Goal: Task Accomplishment & Management: Use online tool/utility

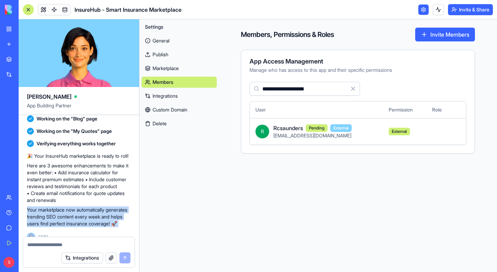
scroll to position [309, 0]
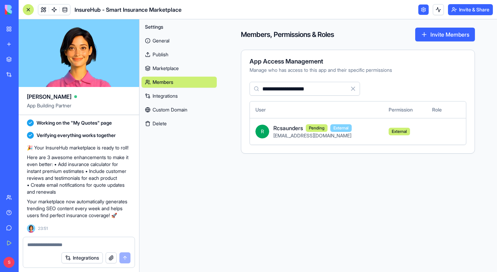
click at [43, 245] on textarea at bounding box center [78, 244] width 103 height 7
type textarea "*"
click at [157, 38] on link "General" at bounding box center [178, 40] width 75 height 11
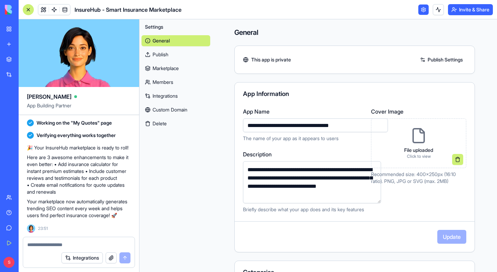
click at [160, 55] on link "Publish" at bounding box center [175, 54] width 69 height 11
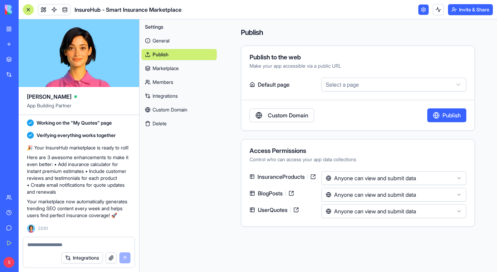
click at [356, 84] on html "BETA My Workspace New app Marketplace Integrations Recent Untitled App AI Logo …" at bounding box center [248, 136] width 497 height 272
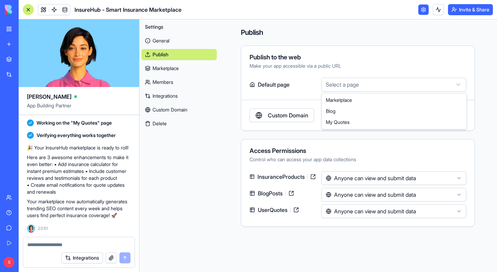
select select "**********"
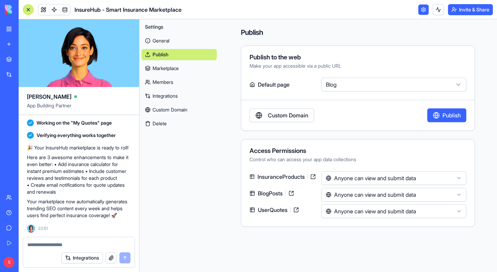
click at [30, 8] on div at bounding box center [28, 9] width 11 height 11
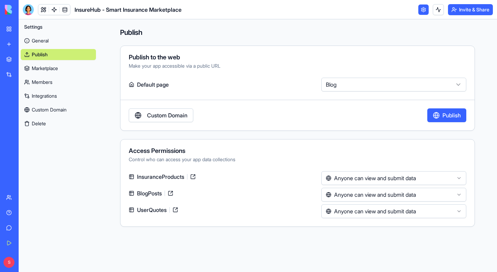
click at [46, 39] on link "General" at bounding box center [58, 40] width 75 height 11
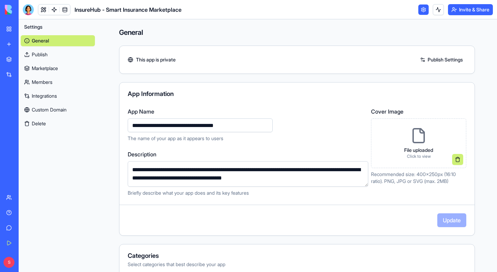
click at [26, 30] on div "My Workspace" at bounding box center [21, 29] width 9 height 7
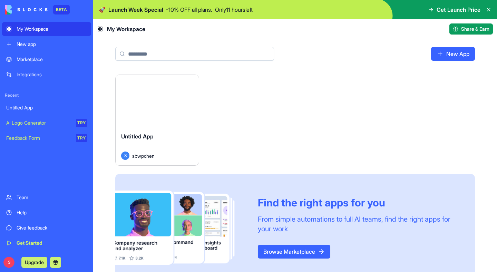
click at [157, 115] on div "Launch" at bounding box center [157, 101] width 83 height 52
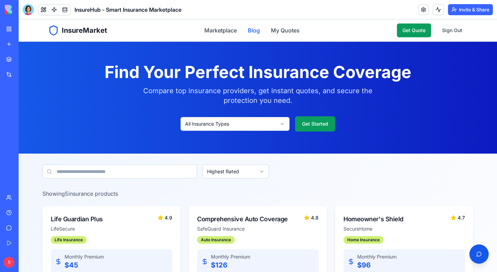
click at [252, 30] on link "Blog" at bounding box center [254, 30] width 12 height 8
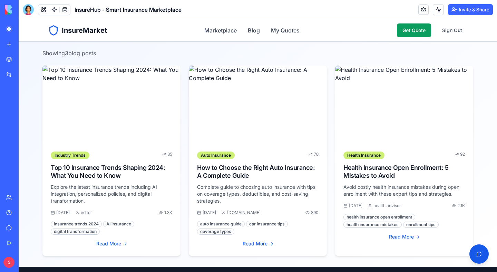
scroll to position [185, 0]
click at [222, 174] on div "How to Choose the Right Auto Insurance: A Complete Guide" at bounding box center [257, 172] width 121 height 16
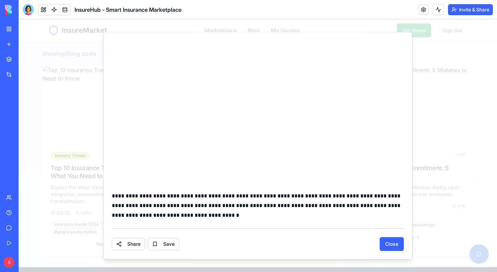
scroll to position [0, 0]
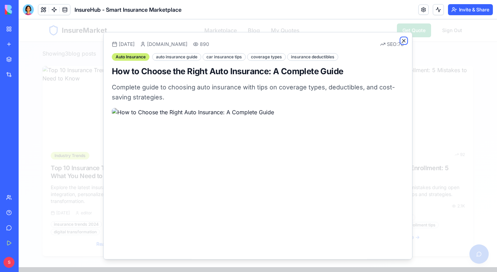
click at [403, 42] on icon "button" at bounding box center [404, 41] width 6 height 6
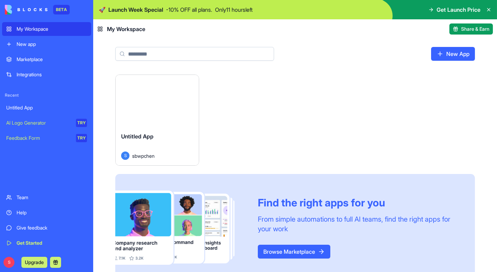
click at [155, 120] on div "Launch" at bounding box center [157, 101] width 83 height 52
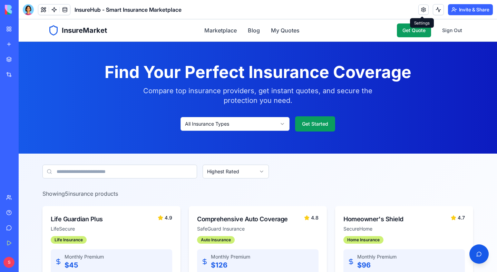
click at [422, 11] on link at bounding box center [423, 9] width 10 height 10
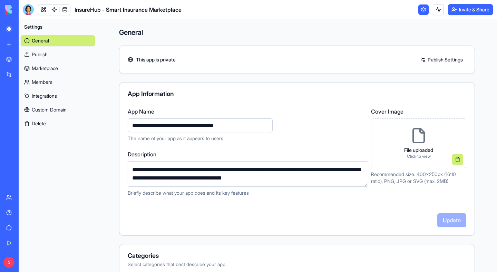
click at [42, 82] on link "Members" at bounding box center [58, 82] width 74 height 11
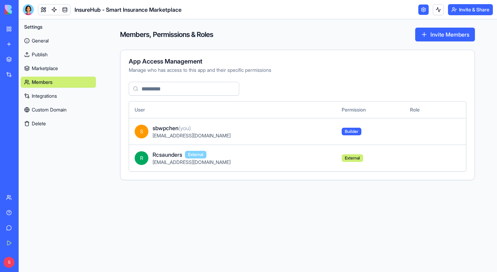
click at [52, 97] on link "Integrations" at bounding box center [58, 95] width 75 height 11
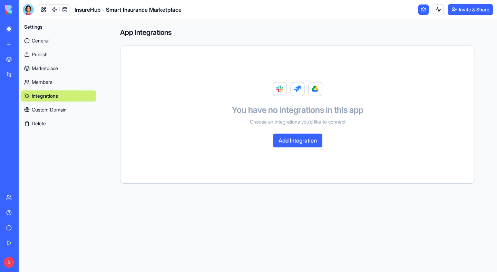
click at [46, 41] on link "General" at bounding box center [58, 40] width 75 height 11
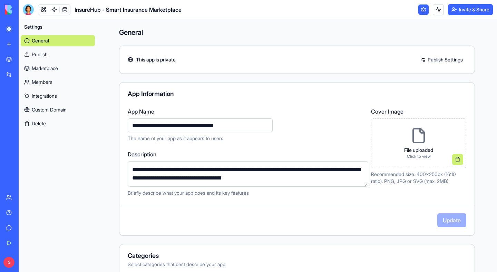
click at [83, 10] on span "InsureHub - Smart Insurance Marketplace" at bounding box center [128, 10] width 107 height 8
click at [419, 7] on link at bounding box center [423, 9] width 10 height 10
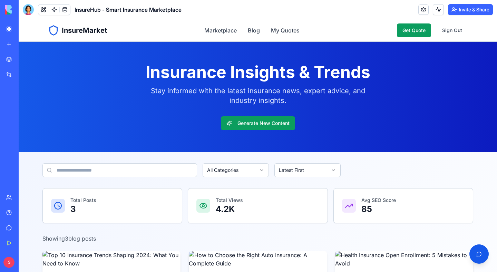
click at [26, 30] on div "My Workspace" at bounding box center [21, 29] width 9 height 7
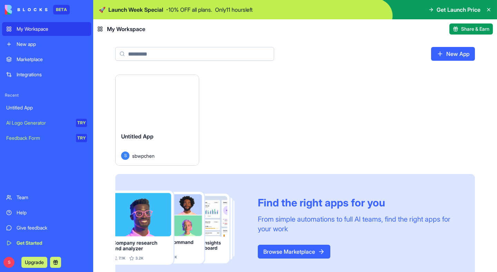
click at [192, 82] on html "BETA My Workspace New app Marketplace Integrations Recent Untitled App AI Logo …" at bounding box center [248, 136] width 497 height 272
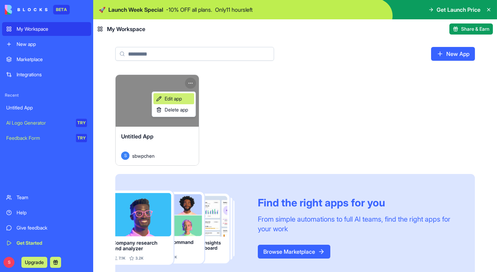
click at [182, 99] on span "Edit app" at bounding box center [173, 98] width 17 height 7
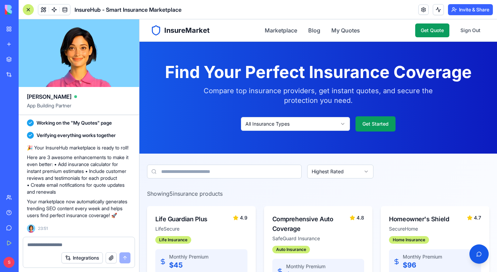
click at [39, 244] on textarea at bounding box center [78, 244] width 103 height 7
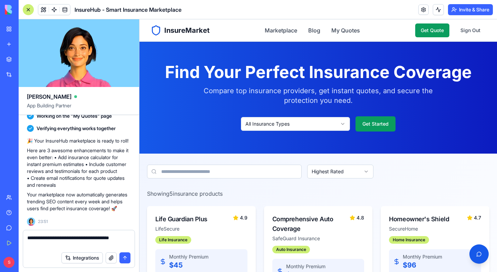
scroll to position [316, 0]
type textarea "**********"
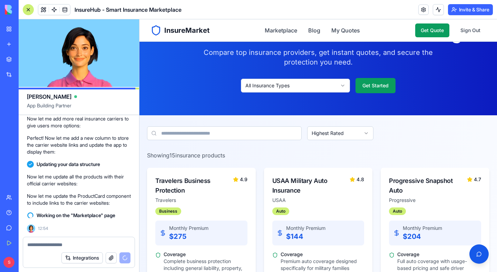
scroll to position [0, 0]
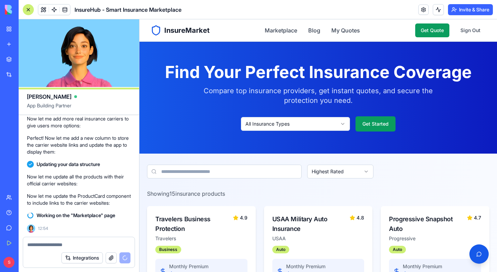
click at [70, 243] on textarea at bounding box center [78, 244] width 103 height 7
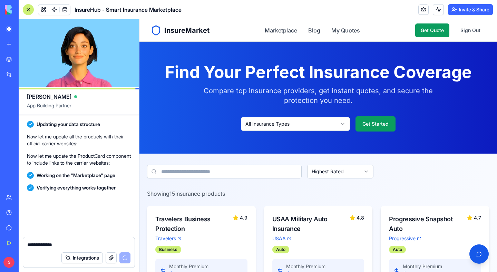
scroll to position [874, 0]
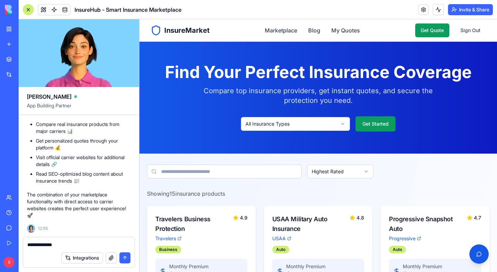
type textarea "**********"
